Goal: Task Accomplishment & Management: Complete application form

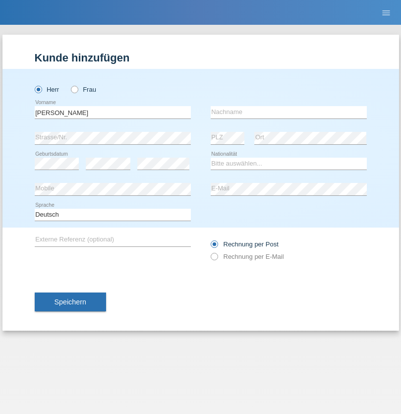
type input "Bryan Kim"
click at [289, 112] on input "text" at bounding box center [289, 112] width 156 height 12
type input "Dupasquier"
select select "CH"
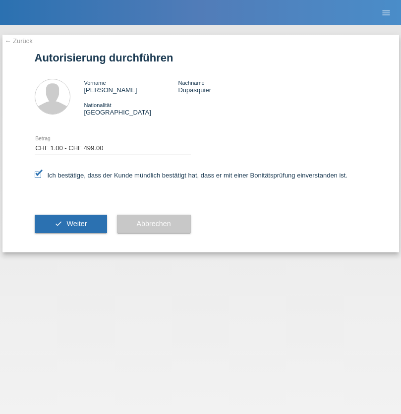
select select "1"
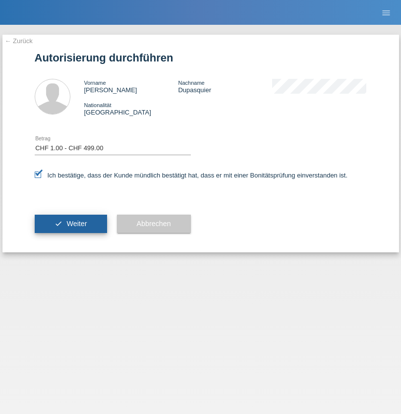
click at [70, 224] on span "Weiter" at bounding box center [76, 224] width 20 height 8
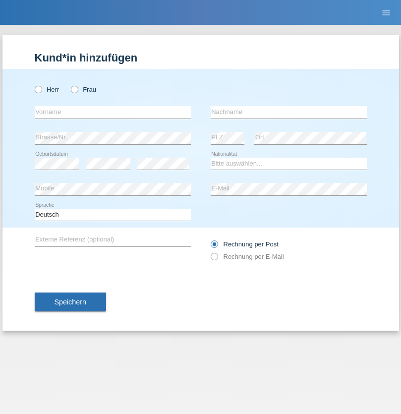
radio input "true"
click at [113, 112] on input "text" at bounding box center [113, 112] width 156 height 12
type input "Nikodem"
click at [289, 112] on input "text" at bounding box center [289, 112] width 156 height 12
type input "Malczewski"
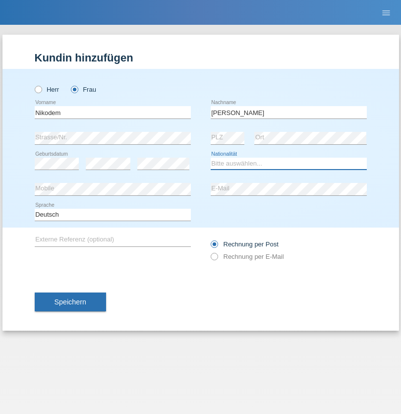
select select "PL"
select select "C"
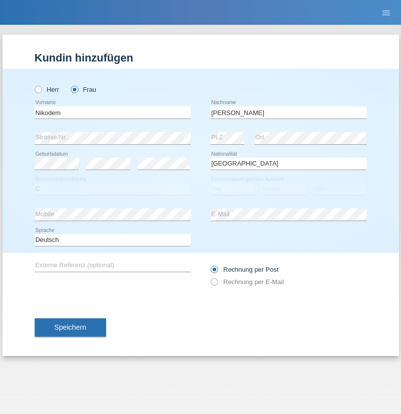
select select "08"
select select "05"
select select "2020"
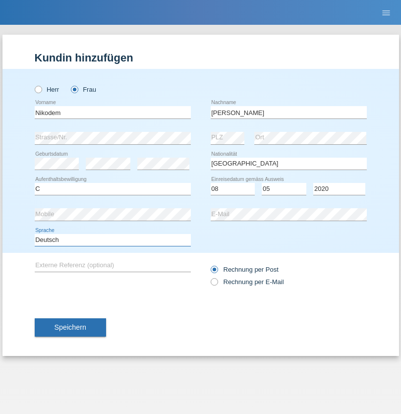
select select "en"
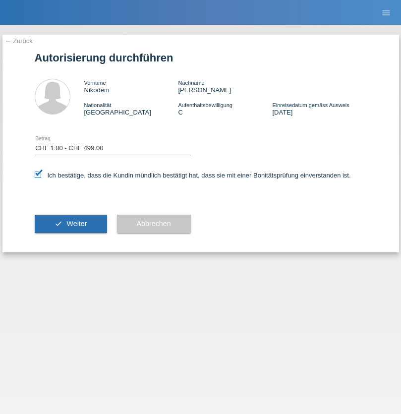
select select "1"
click at [70, 224] on span "Weiter" at bounding box center [76, 224] width 20 height 8
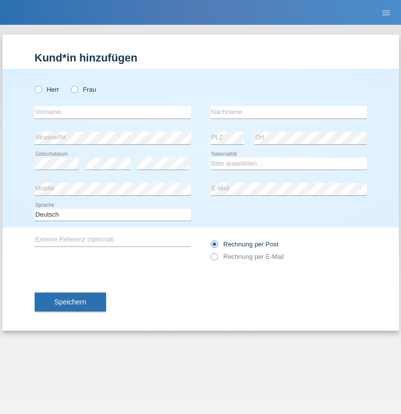
radio input "true"
click at [113, 112] on input "text" at bounding box center [113, 112] width 156 height 12
type input "Ardijan"
click at [289, 112] on input "text" at bounding box center [289, 112] width 156 height 12
type input "Azizi"
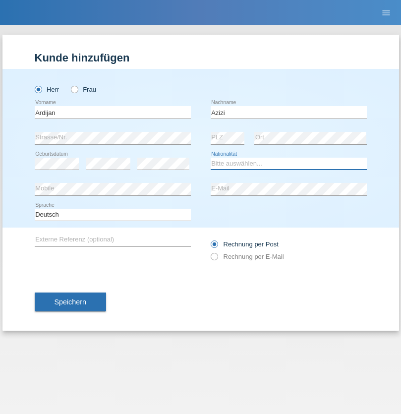
select select "CH"
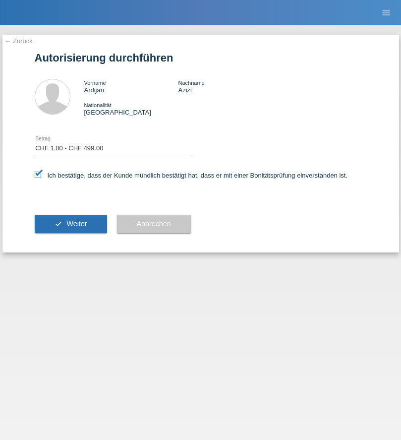
select select "1"
click at [70, 224] on span "Weiter" at bounding box center [76, 224] width 20 height 8
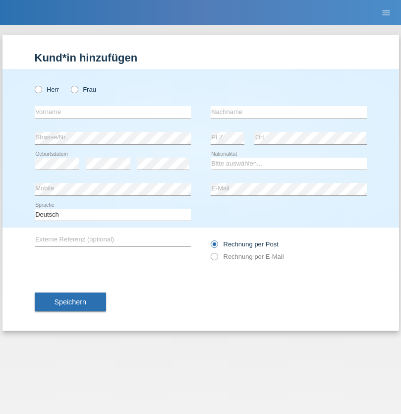
radio input "true"
click at [113, 112] on input "text" at bounding box center [113, 112] width 156 height 12
type input "Sabrina"
click at [289, 112] on input "text" at bounding box center [289, 112] width 156 height 12
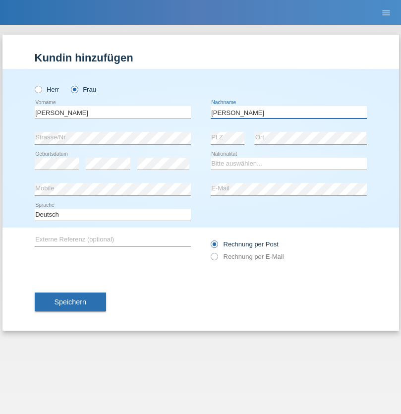
type input "Santos"
select select "PT"
select select "C"
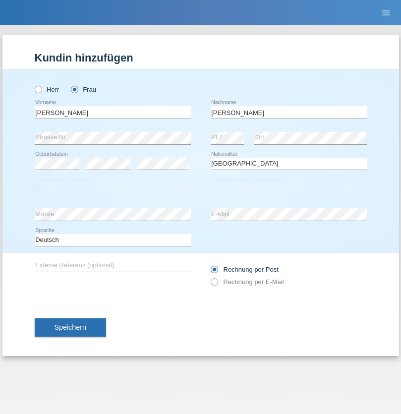
select select "05"
select select "12"
select select "2000"
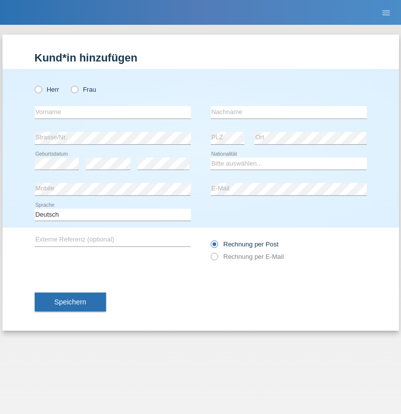
radio input "true"
click at [113, 112] on input "text" at bounding box center [113, 112] width 156 height 12
type input "firat"
click at [289, 112] on input "text" at bounding box center [289, 112] width 156 height 12
type input "kara"
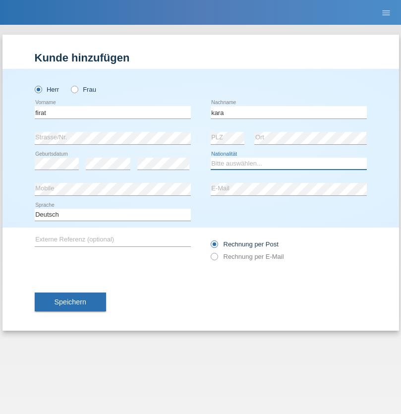
select select "CH"
radio input "true"
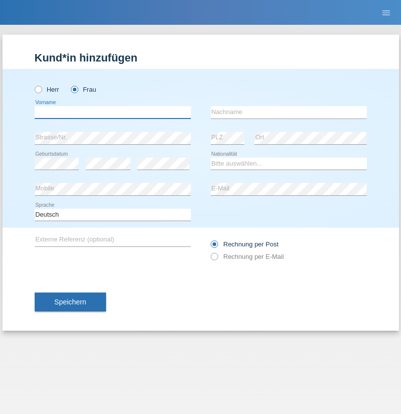
click at [113, 112] on input "text" at bounding box center [113, 112] width 156 height 12
type input "Anett"
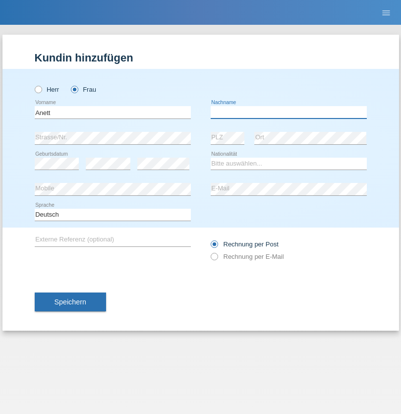
click at [289, 112] on input "text" at bounding box center [289, 112] width 156 height 12
type input "Tanner"
select select "HU"
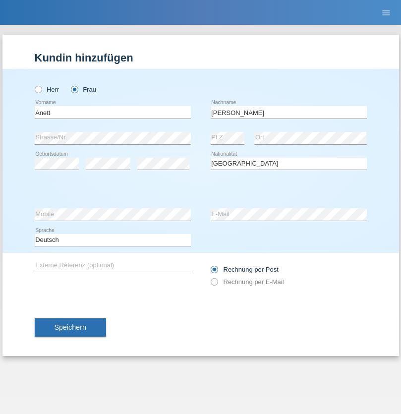
select select "C"
select select "03"
select select "09"
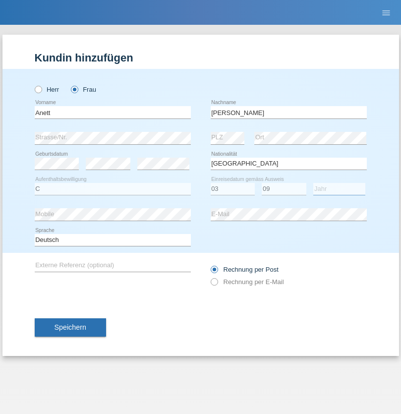
select select "2021"
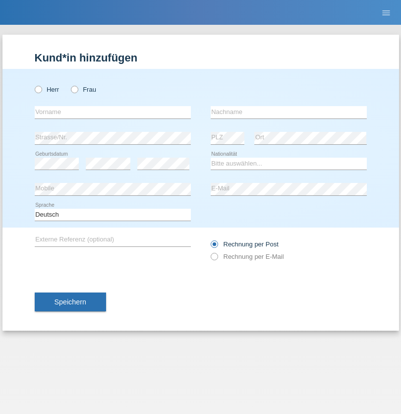
radio input "true"
click at [113, 112] on input "text" at bounding box center [113, 112] width 156 height 12
type input "Tanja"
click at [289, 112] on input "text" at bounding box center [289, 112] width 156 height 12
type input "Hirsiger"
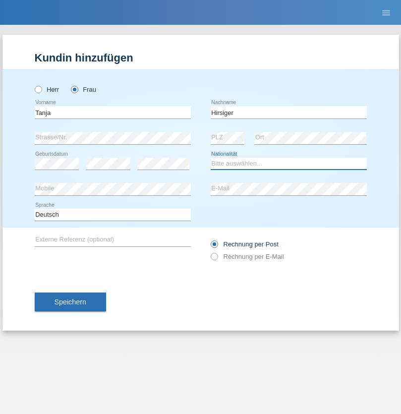
select select "CH"
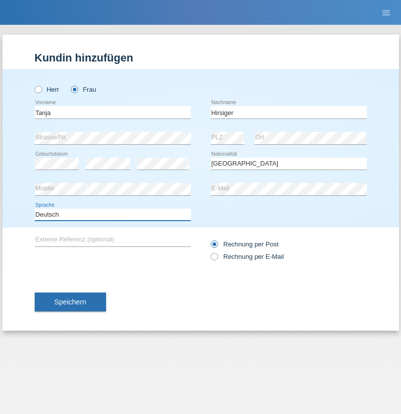
select select "en"
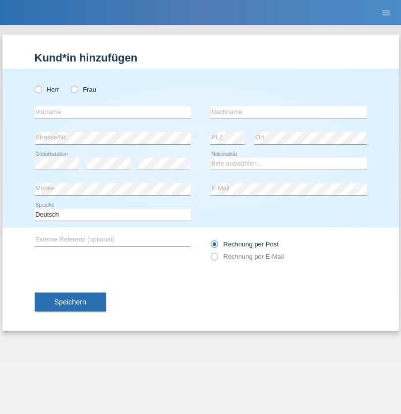
radio input "true"
click at [113, 112] on input "text" at bounding box center [113, 112] width 156 height 12
type input "Ketty"
click at [289, 112] on input "text" at bounding box center [289, 112] width 156 height 12
type input "Kalupnath"
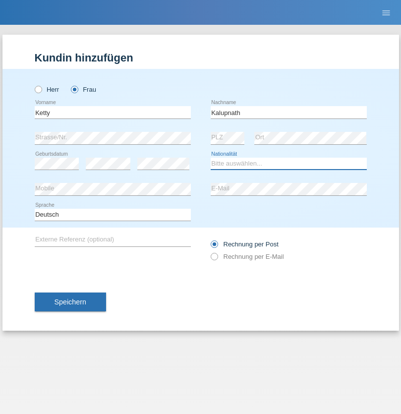
select select "CH"
